Goal: Task Accomplishment & Management: Manage account settings

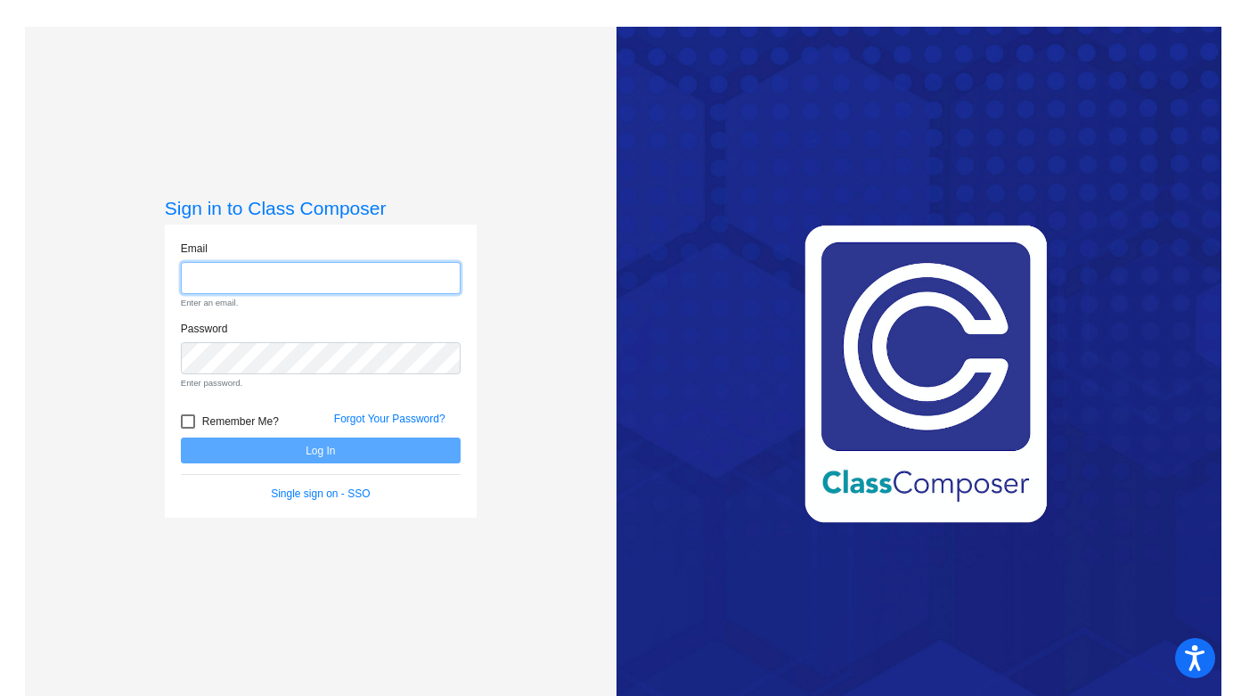
type input "[PERSON_NAME][EMAIL_ADDRESS][PERSON_NAME][DOMAIN_NAME]"
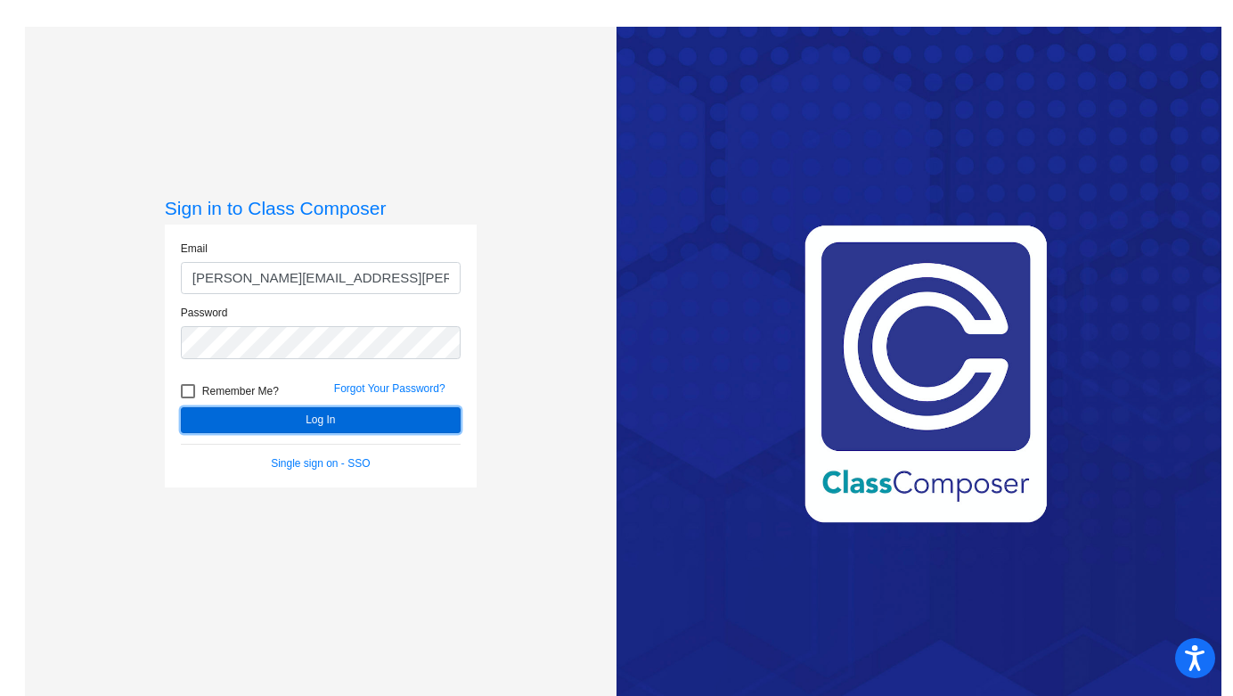
click at [315, 424] on button "Log In" at bounding box center [321, 420] width 280 height 26
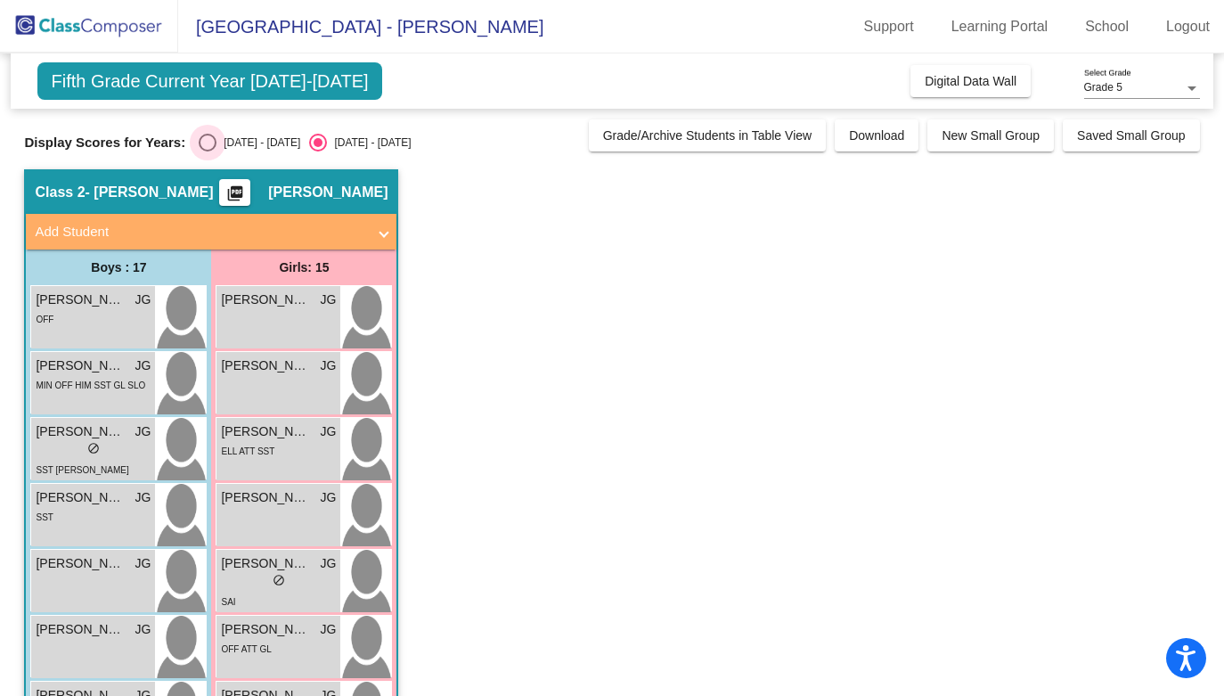
click at [201, 149] on div "Select an option" at bounding box center [208, 143] width 18 height 18
click at [207, 151] on input "[DATE] - [DATE]" at bounding box center [207, 151] width 1 height 1
radio input "true"
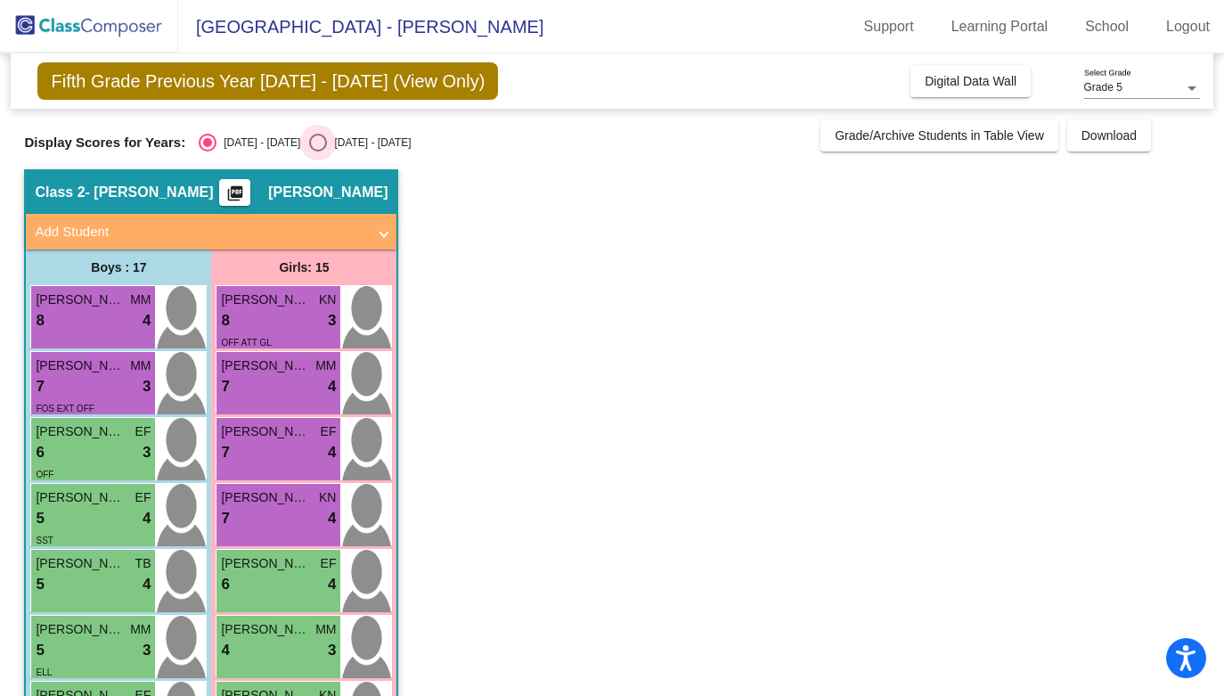
click at [309, 139] on div "Select an option" at bounding box center [318, 143] width 18 height 18
click at [317, 151] on input "[DATE] - [DATE]" at bounding box center [317, 151] width 1 height 1
radio input "true"
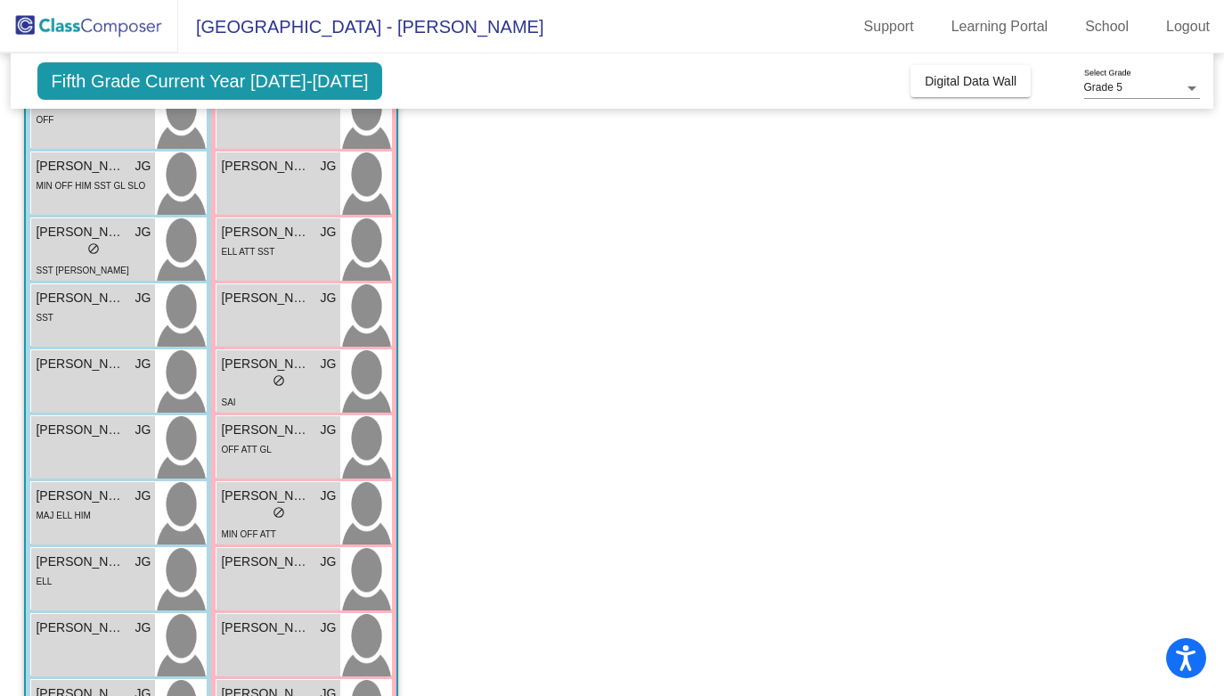
scroll to position [209, 0]
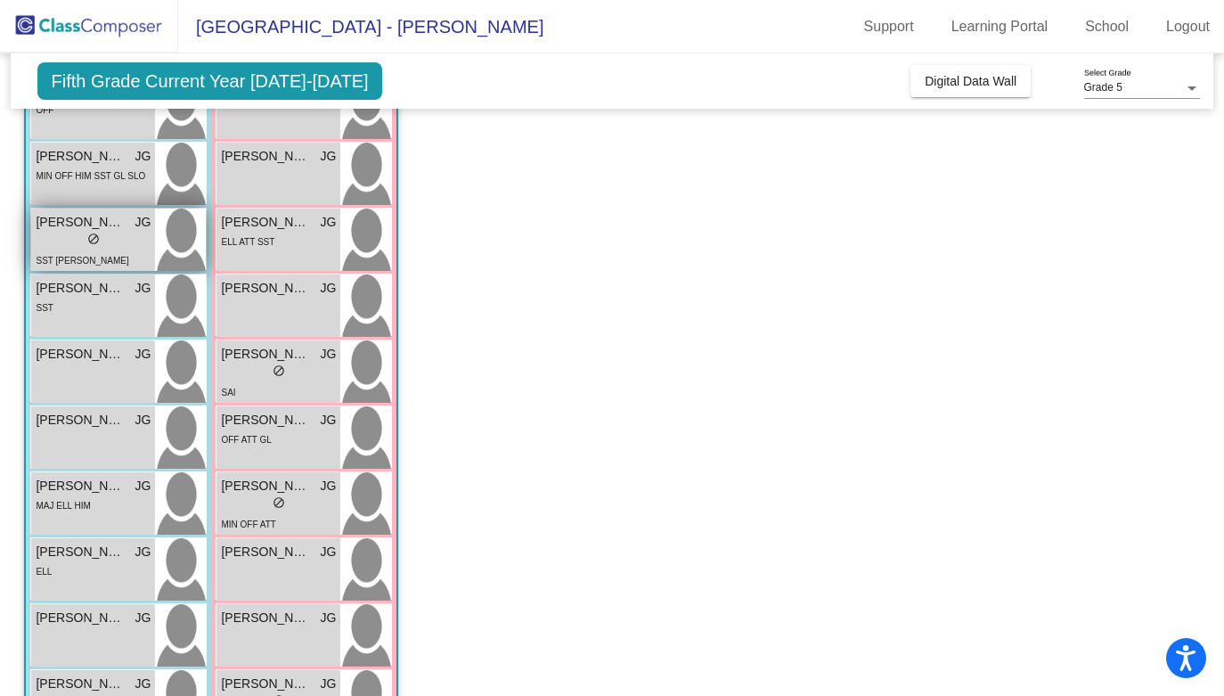
click at [94, 236] on span "do_not_disturb_alt" at bounding box center [93, 239] width 12 height 12
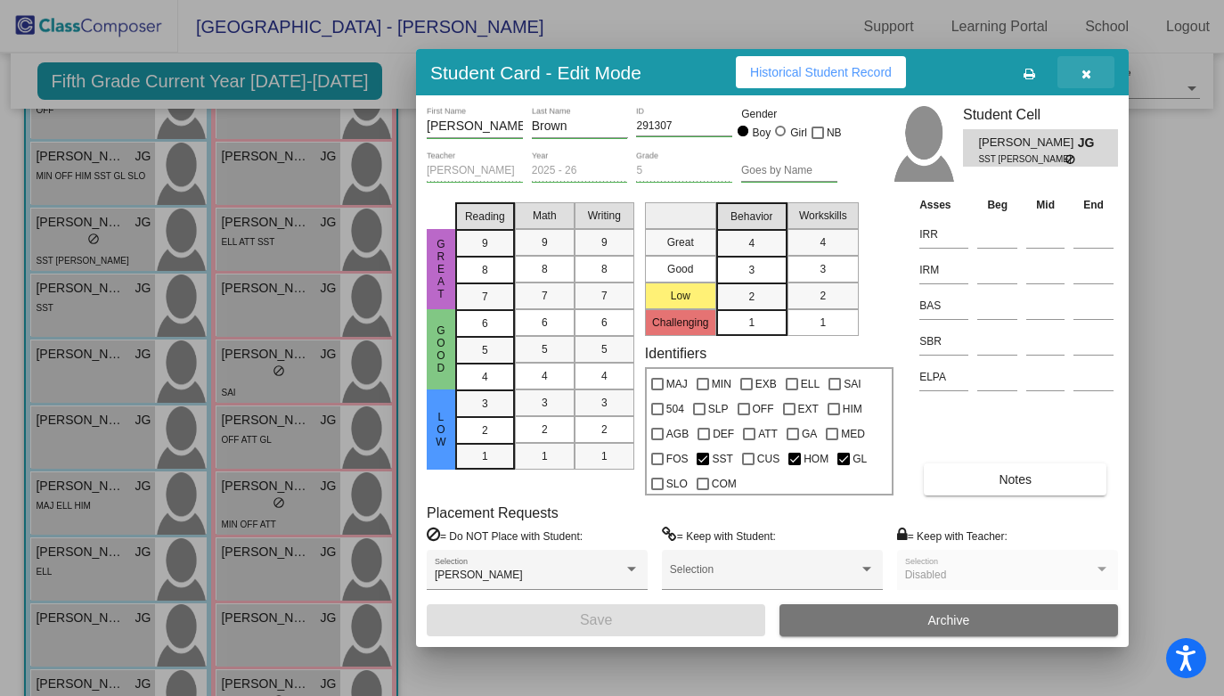
click at [1087, 68] on icon "button" at bounding box center [1087, 74] width 10 height 12
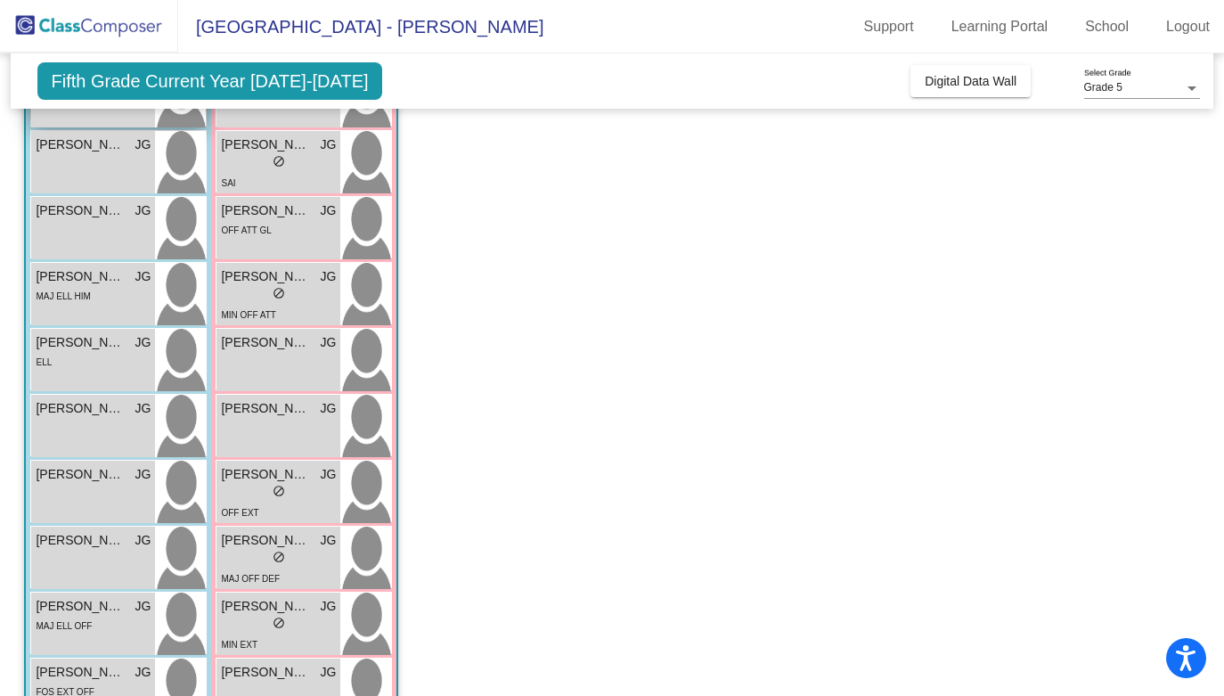
scroll to position [422, 0]
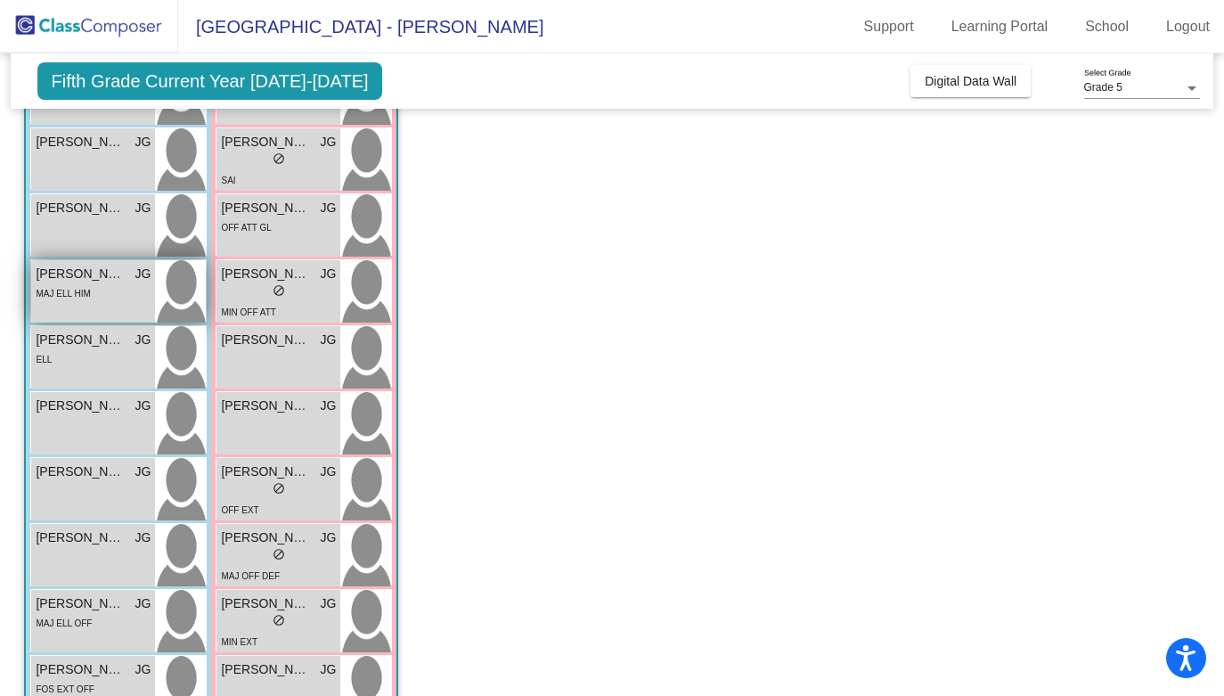
click at [81, 296] on span "MAJ ELL HIM" at bounding box center [63, 294] width 54 height 10
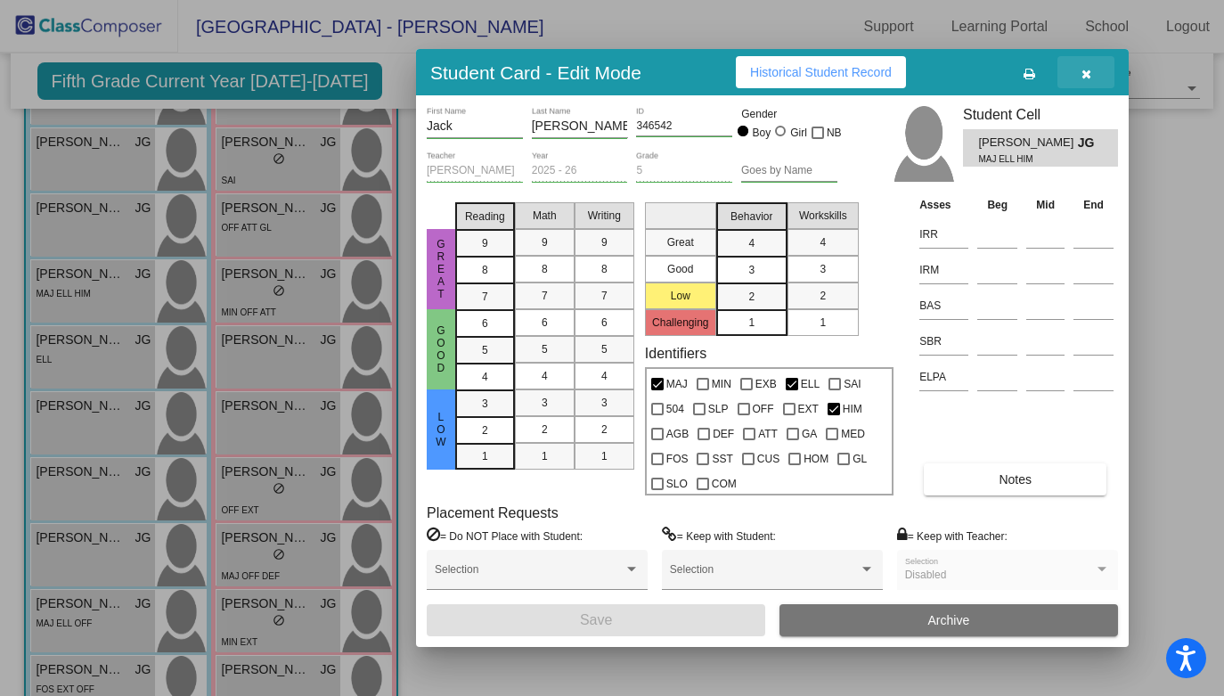
click at [1089, 76] on icon "button" at bounding box center [1087, 74] width 10 height 12
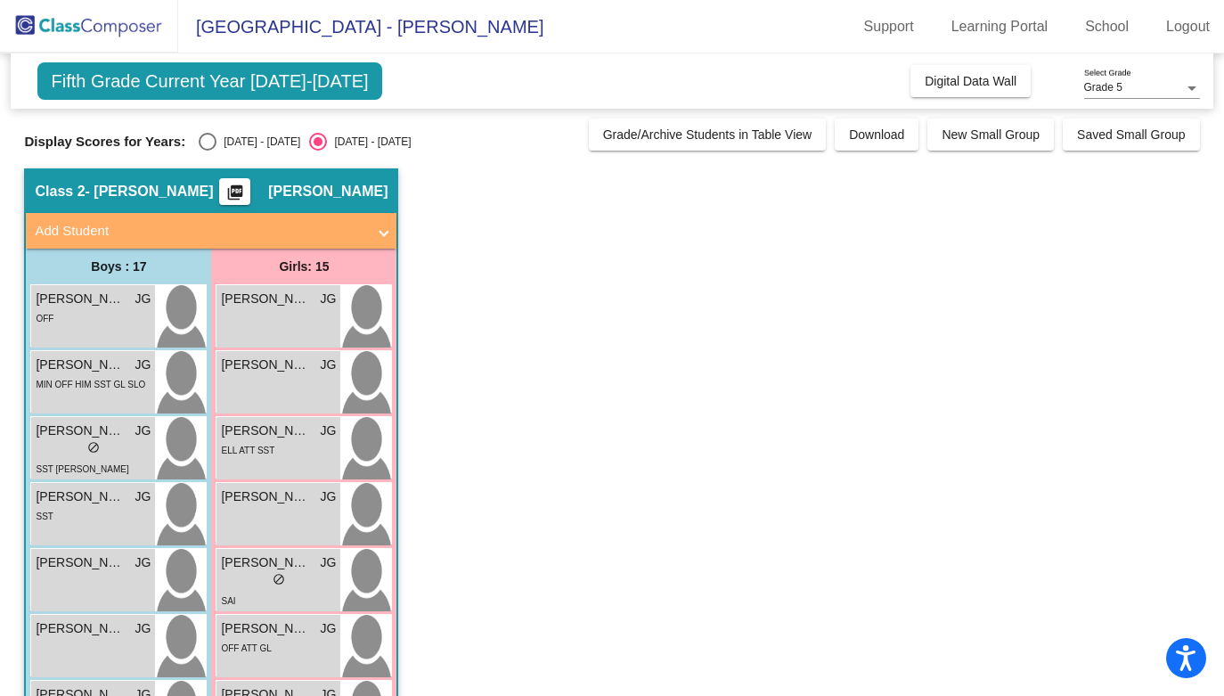
scroll to position [0, 0]
click at [207, 142] on div "Select an option" at bounding box center [208, 143] width 18 height 18
click at [207, 151] on input "[DATE] - [DATE]" at bounding box center [207, 151] width 1 height 1
radio input "true"
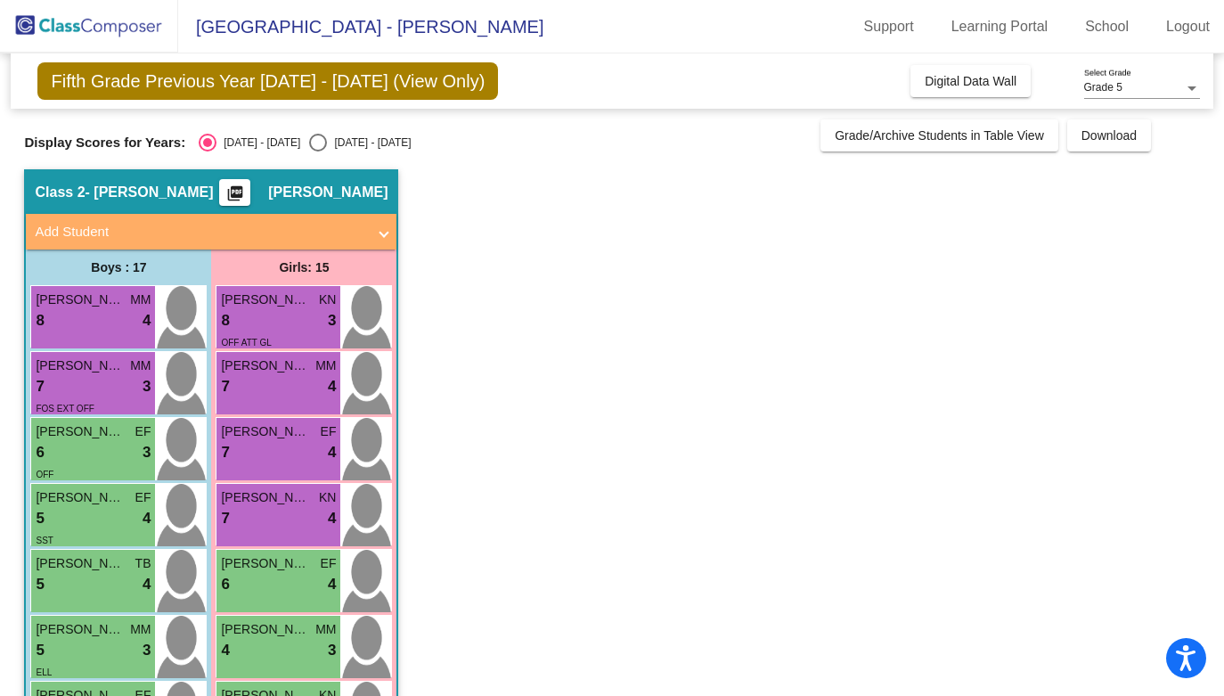
click at [389, 230] on mat-expansion-panel-header "Add Student" at bounding box center [211, 232] width 371 height 36
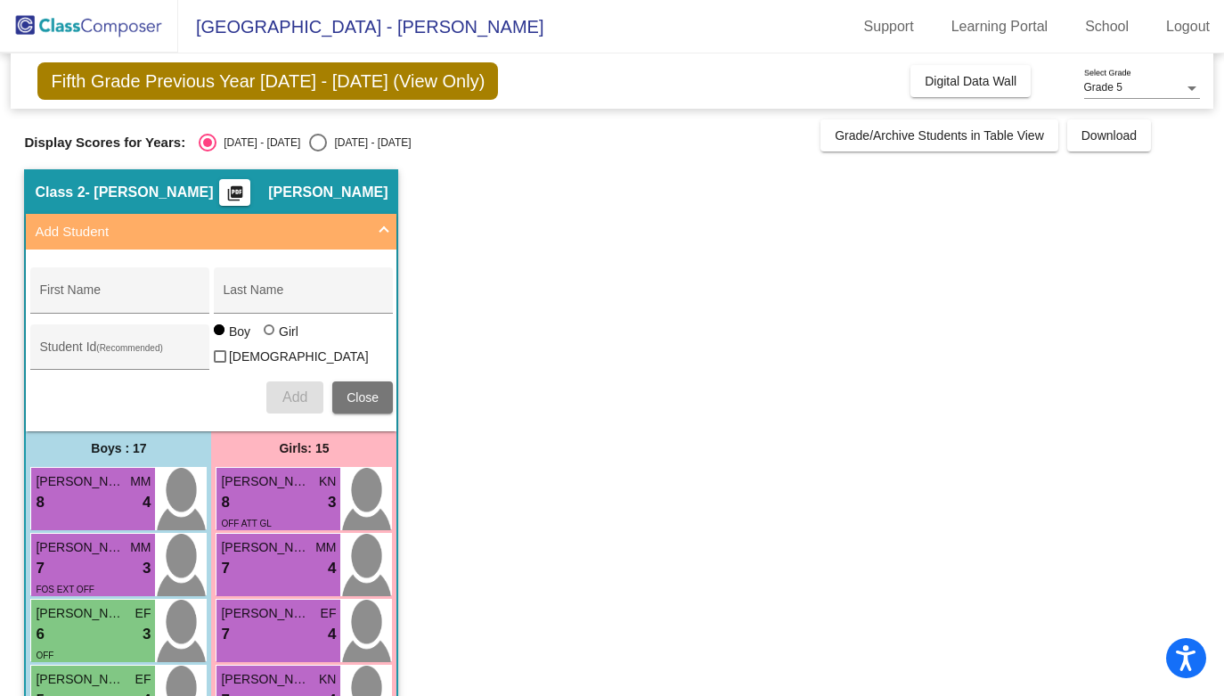
click at [388, 230] on span at bounding box center [384, 232] width 7 height 20
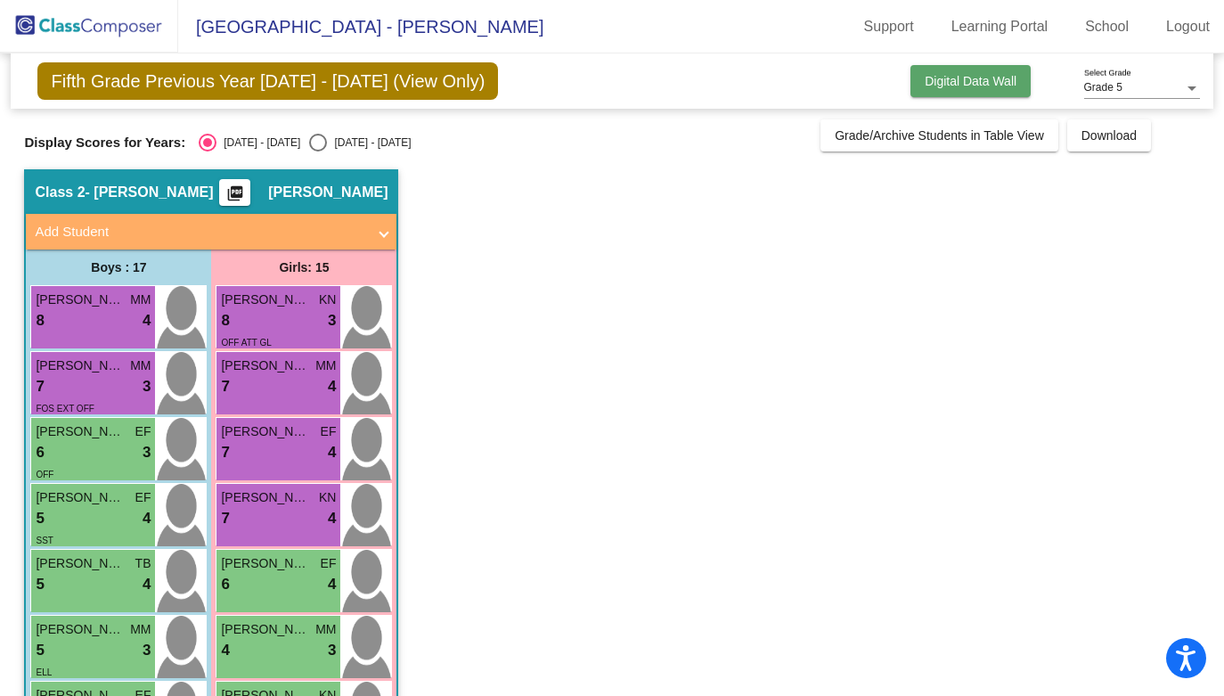
click at [997, 86] on span "Digital Data Wall" at bounding box center [971, 81] width 92 height 14
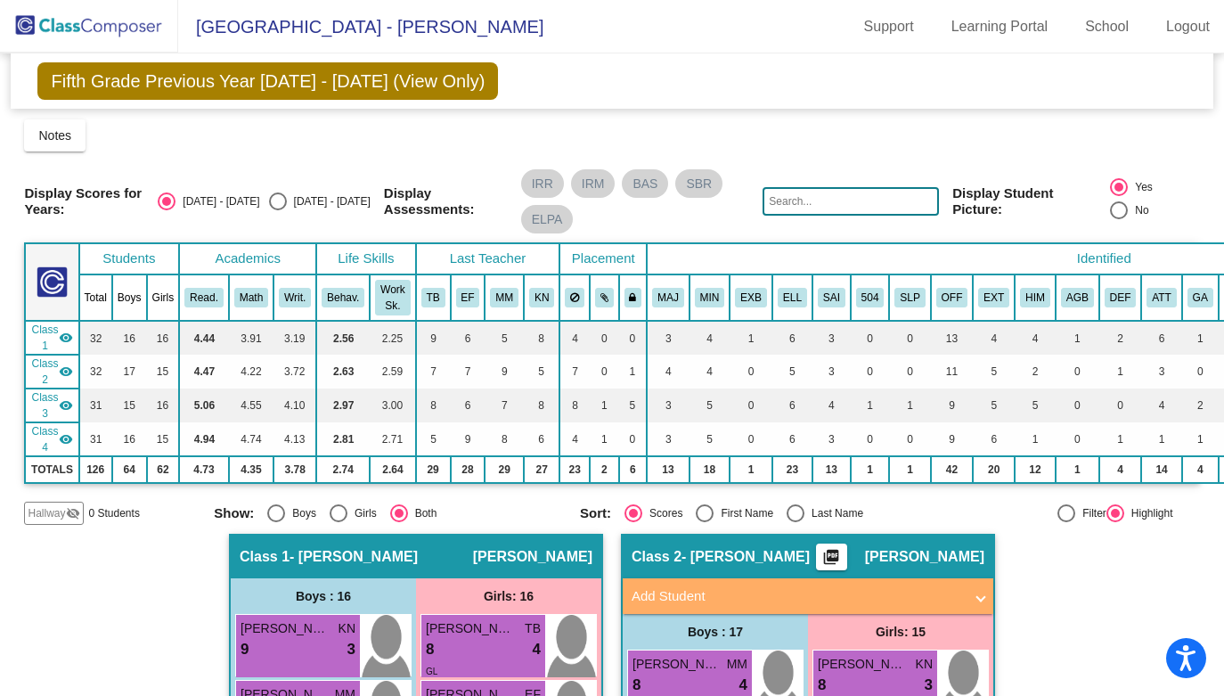
click at [287, 196] on div "Select an option" at bounding box center [278, 201] width 18 height 18
click at [278, 210] on input "[DATE] - [DATE]" at bounding box center [277, 210] width 1 height 1
radio input "true"
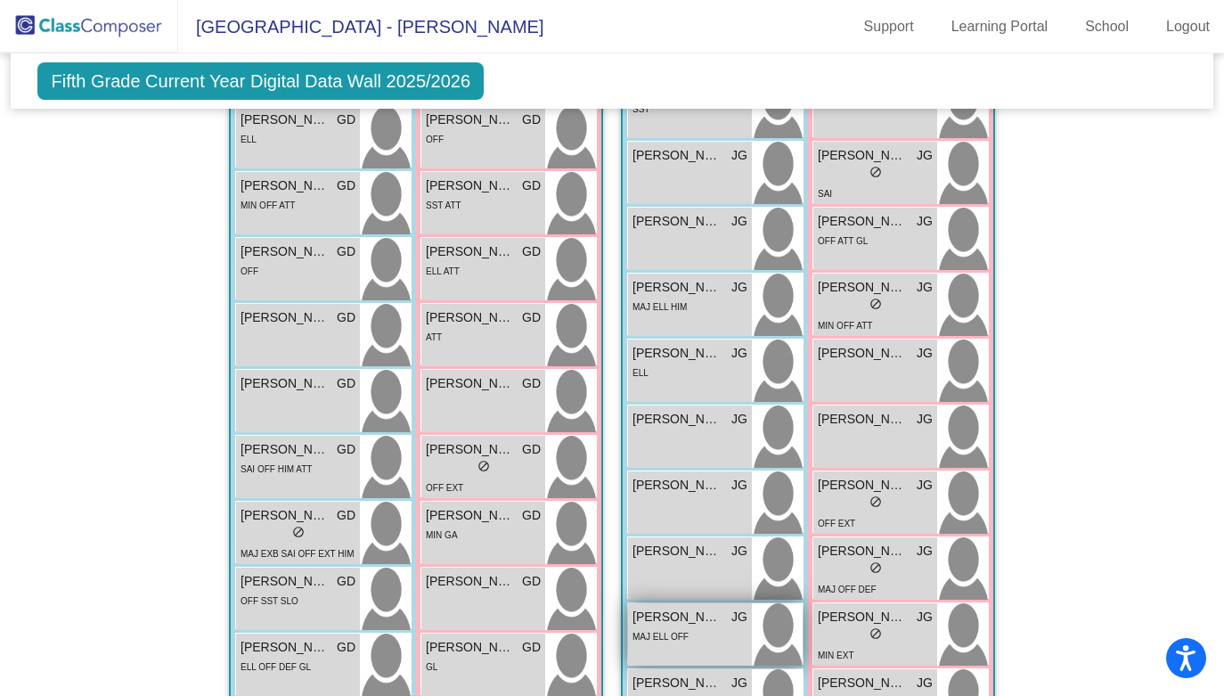
scroll to position [771, 0]
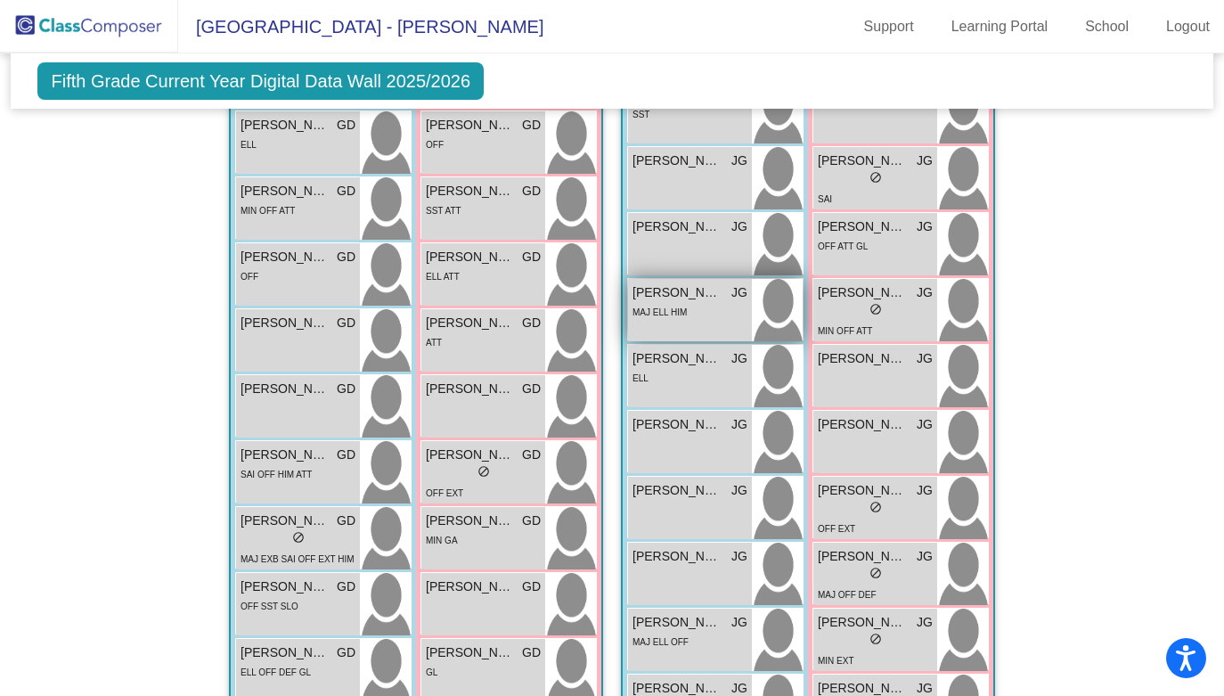
click at [714, 309] on div "MAJ ELL HIM" at bounding box center [690, 311] width 115 height 19
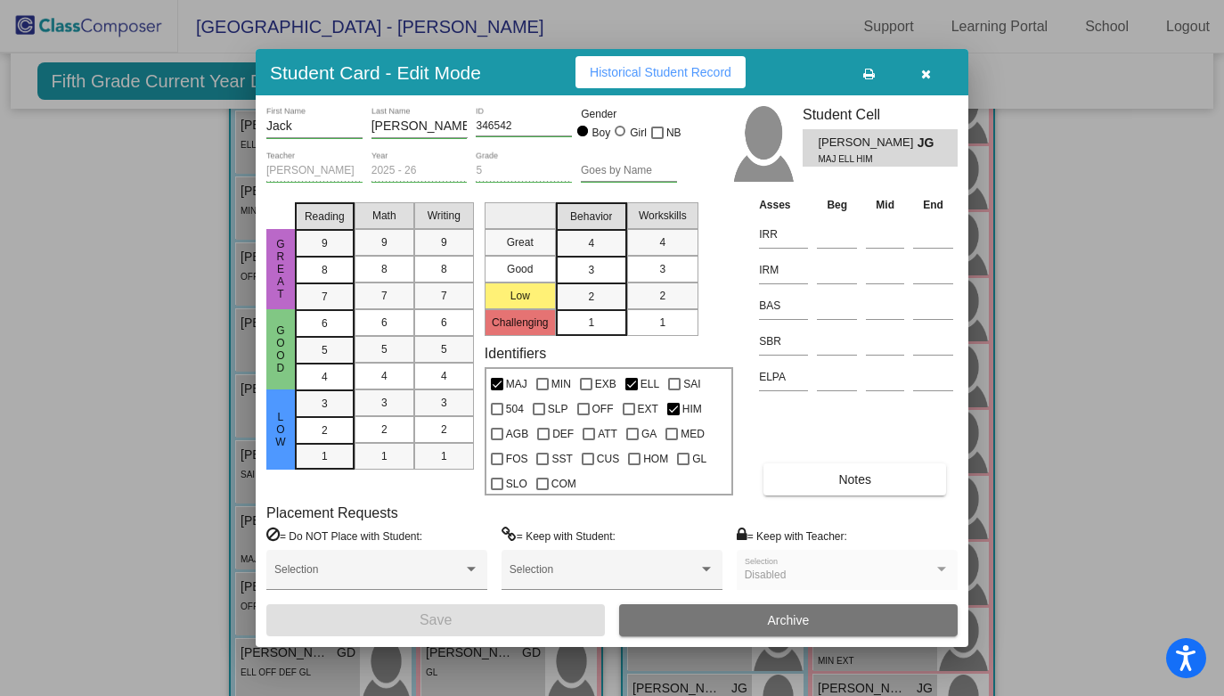
click at [760, 618] on button "Archive" at bounding box center [788, 620] width 339 height 32
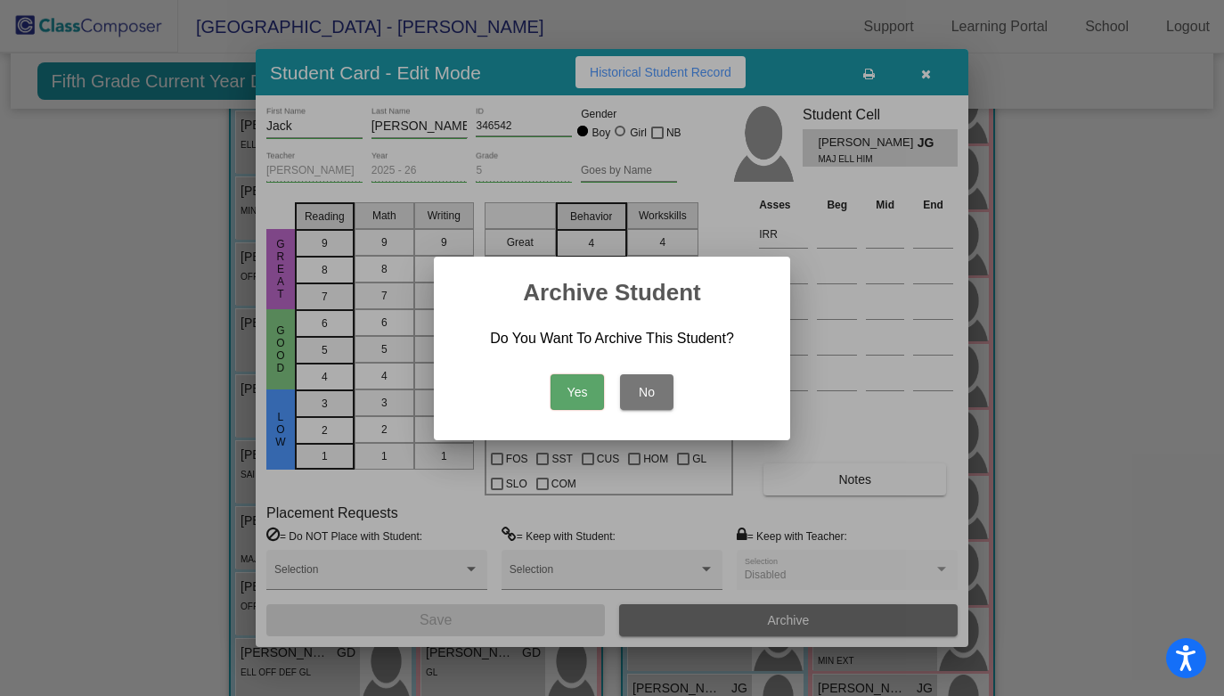
click at [584, 397] on button "Yes" at bounding box center [577, 392] width 53 height 36
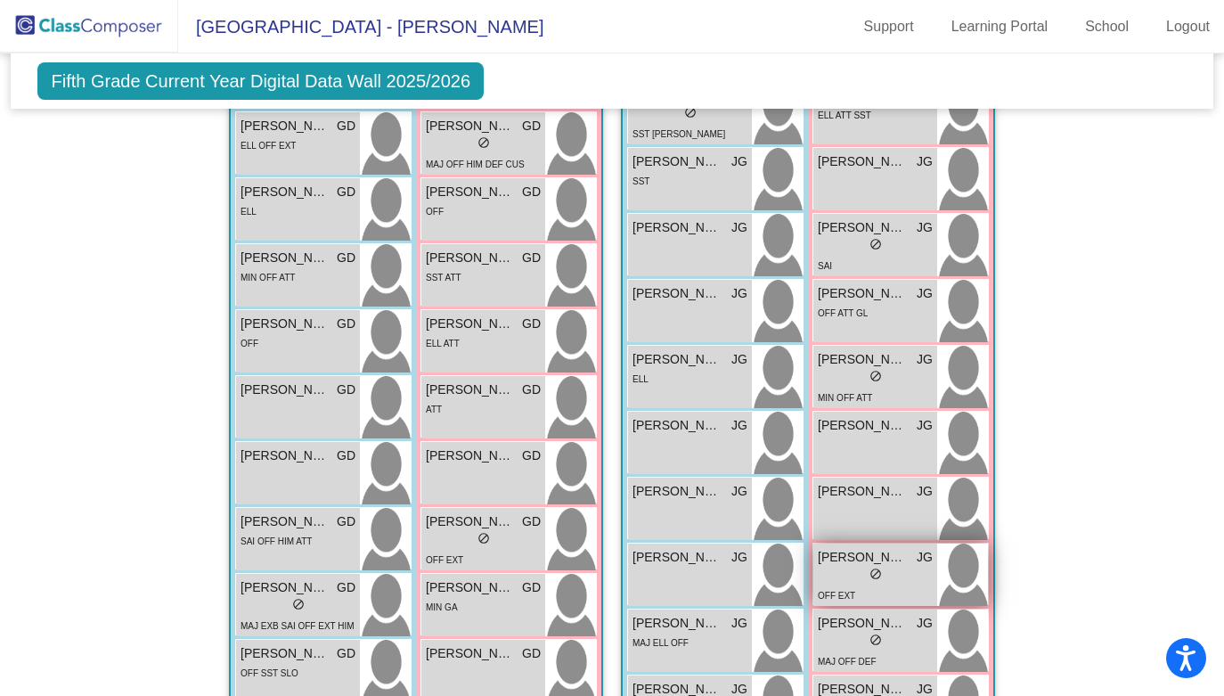
scroll to position [691, 0]
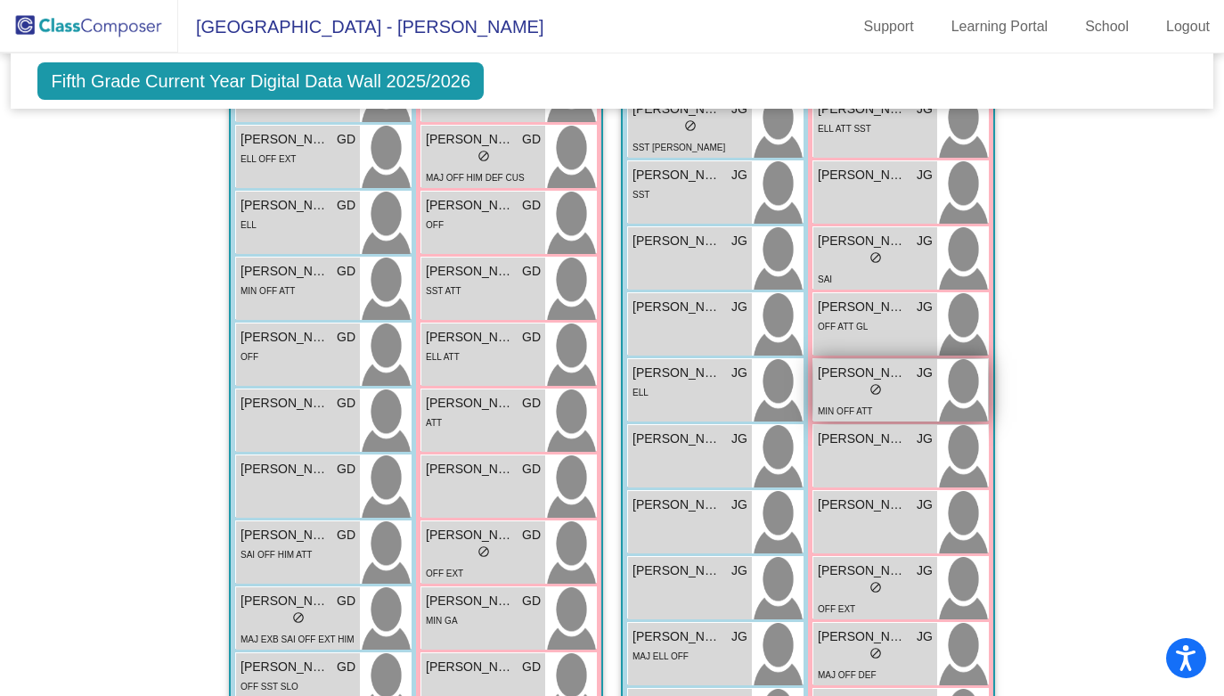
click at [875, 405] on div "MIN OFF ATT" at bounding box center [875, 410] width 115 height 19
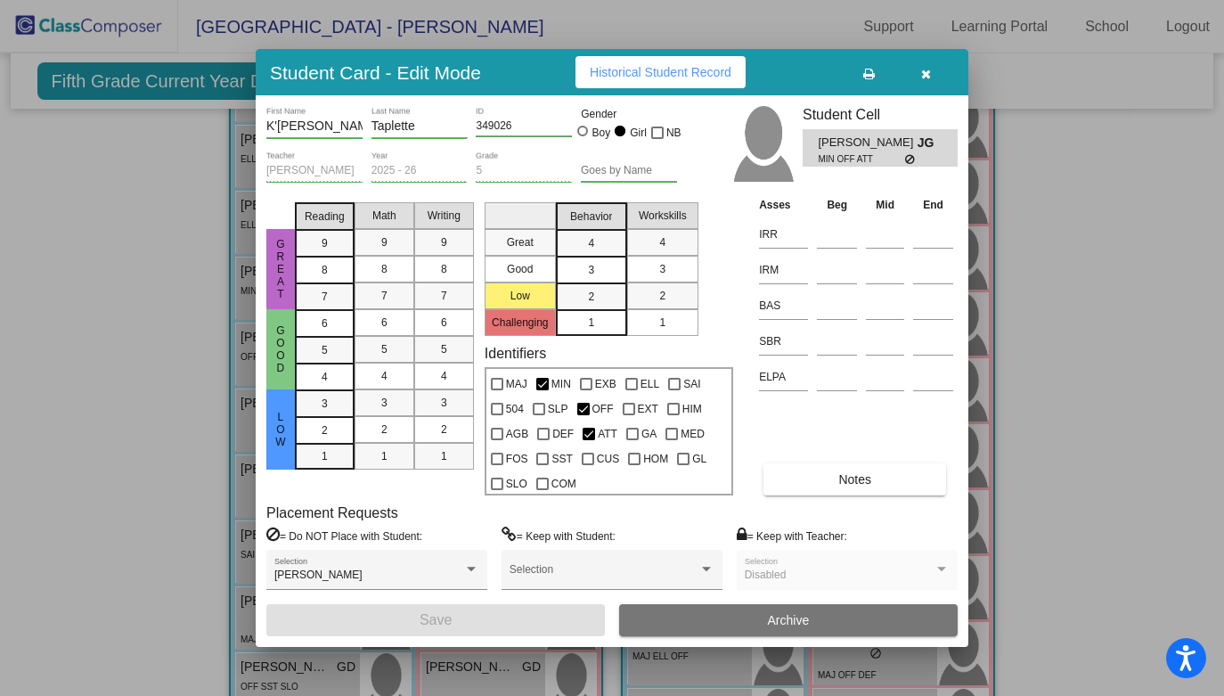
click at [732, 612] on button "Archive" at bounding box center [788, 620] width 339 height 32
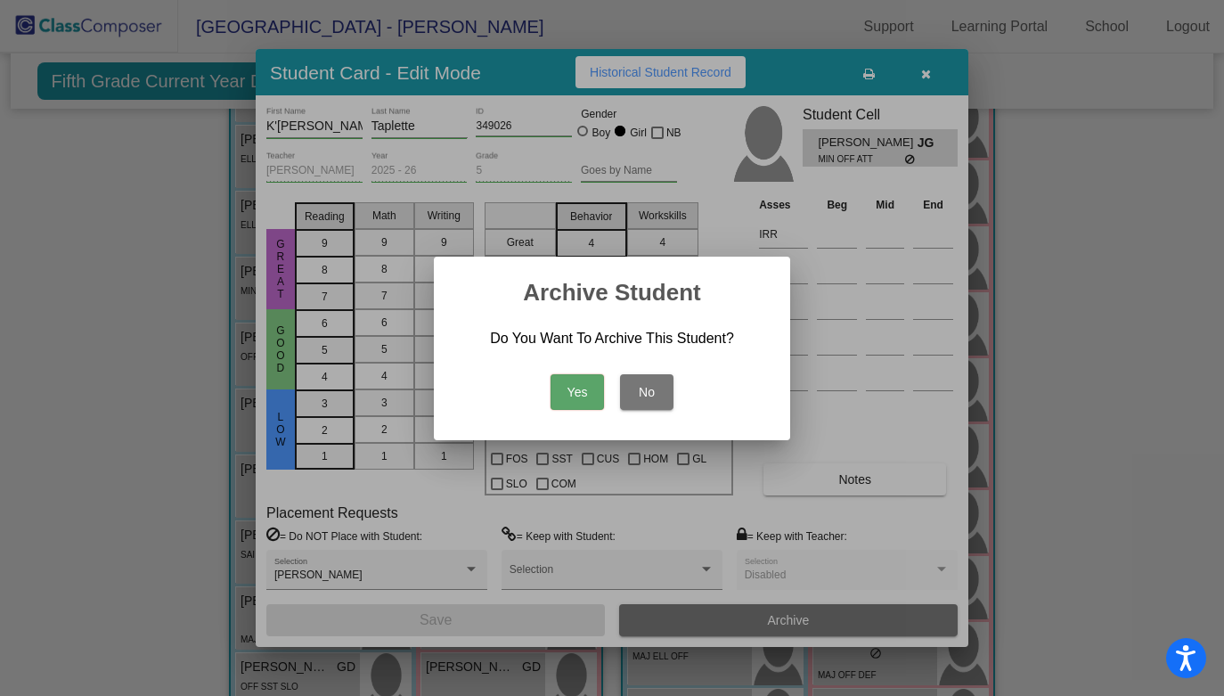
click at [577, 392] on button "Yes" at bounding box center [577, 392] width 53 height 36
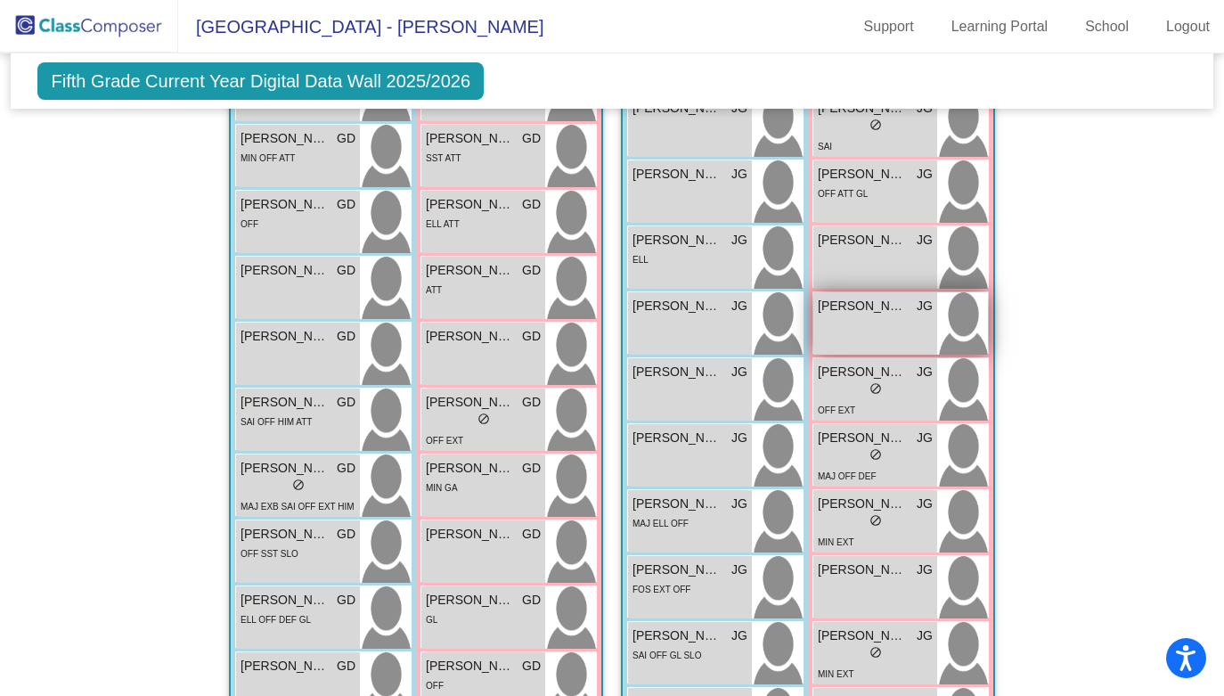
scroll to position [828, 0]
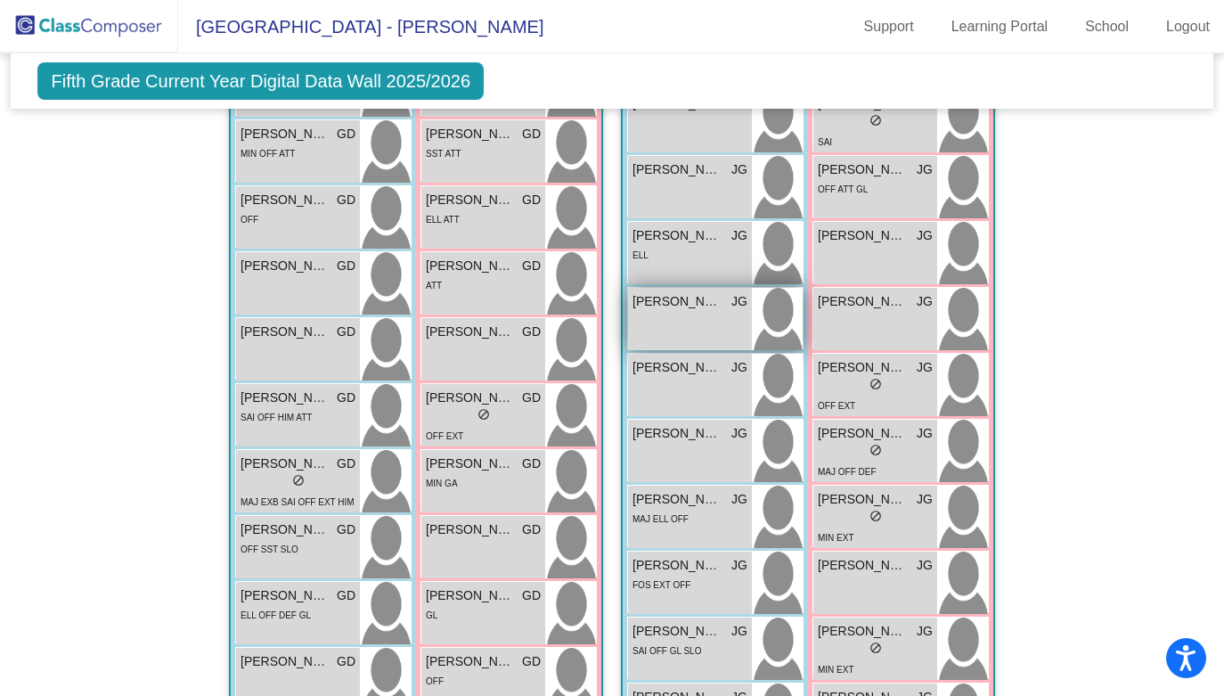
click at [718, 336] on div "[PERSON_NAME] JG lock do_not_disturb_alt" at bounding box center [690, 319] width 124 height 62
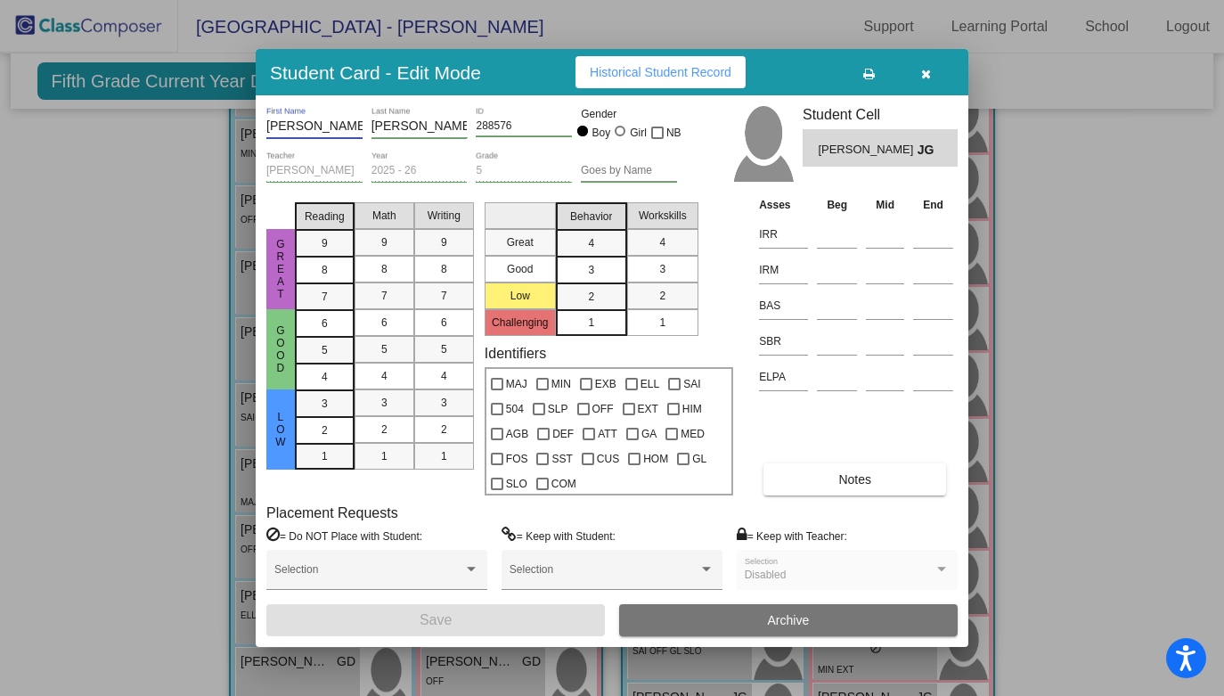
click at [300, 127] on input "[PERSON_NAME]" at bounding box center [314, 126] width 96 height 14
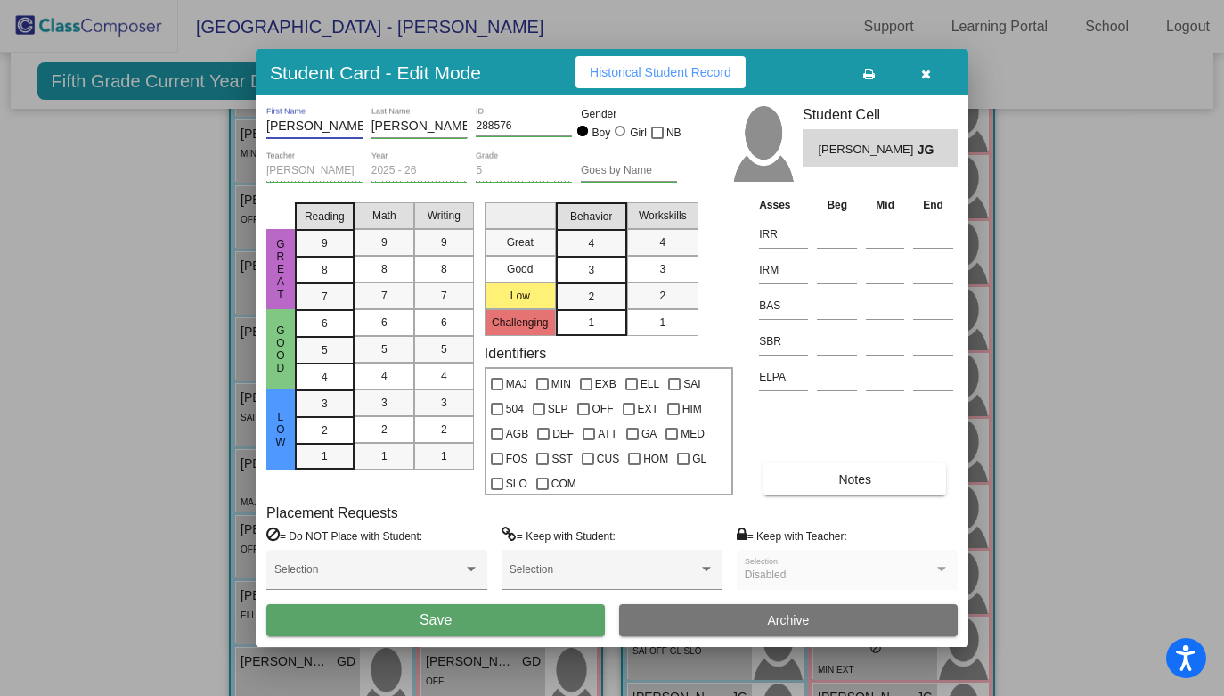
type input "[PERSON_NAME] ([PERSON_NAME])"
click at [510, 610] on button "Save" at bounding box center [435, 620] width 339 height 32
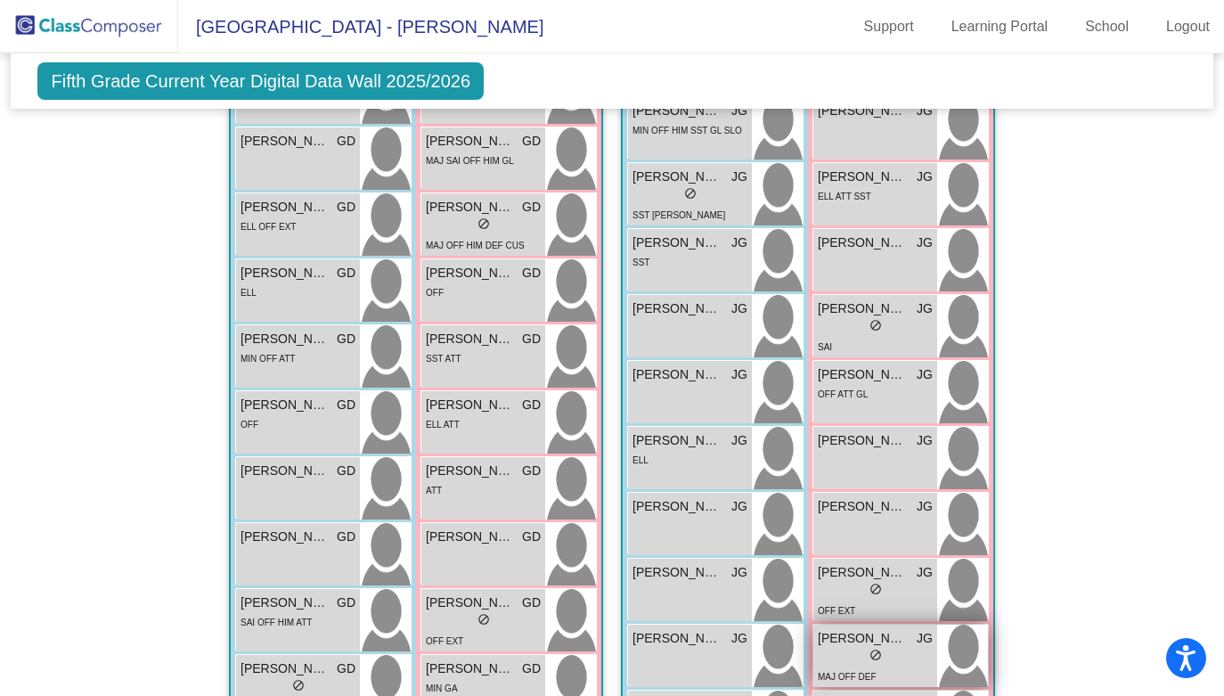
scroll to position [471, 0]
